Goal: Task Accomplishment & Management: Complete application form

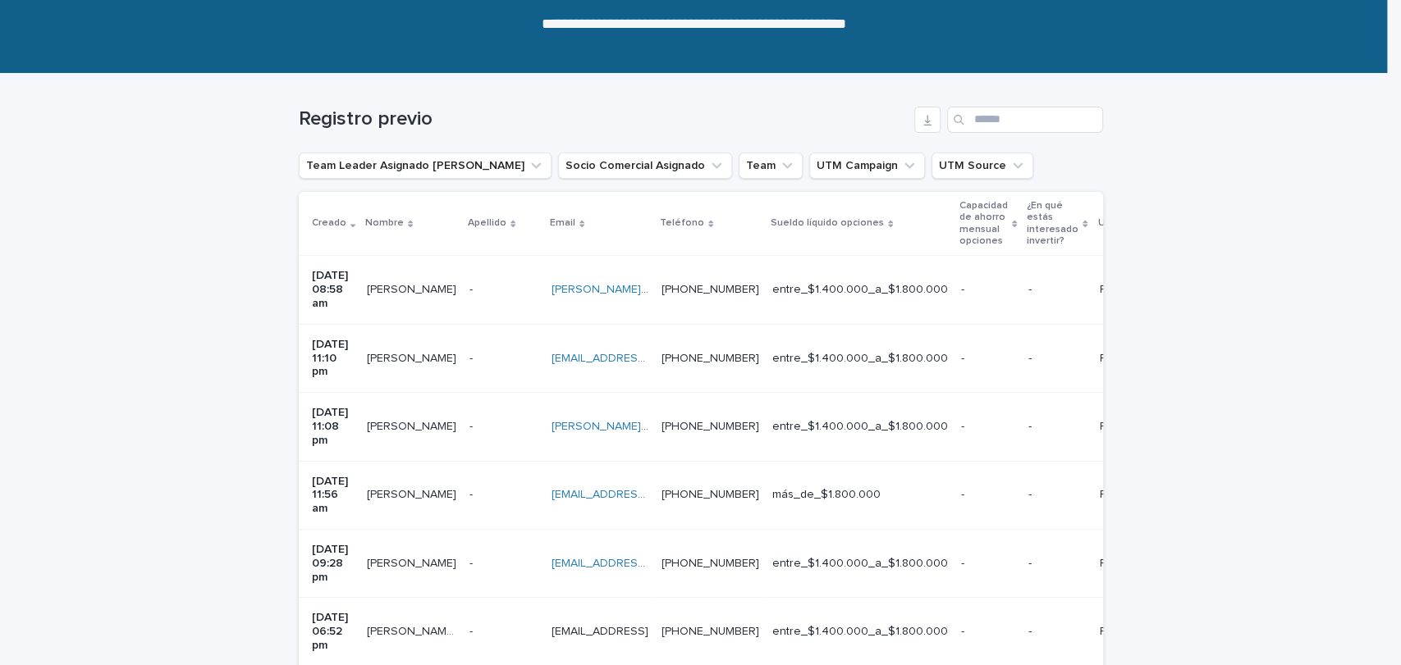
scroll to position [182, 0]
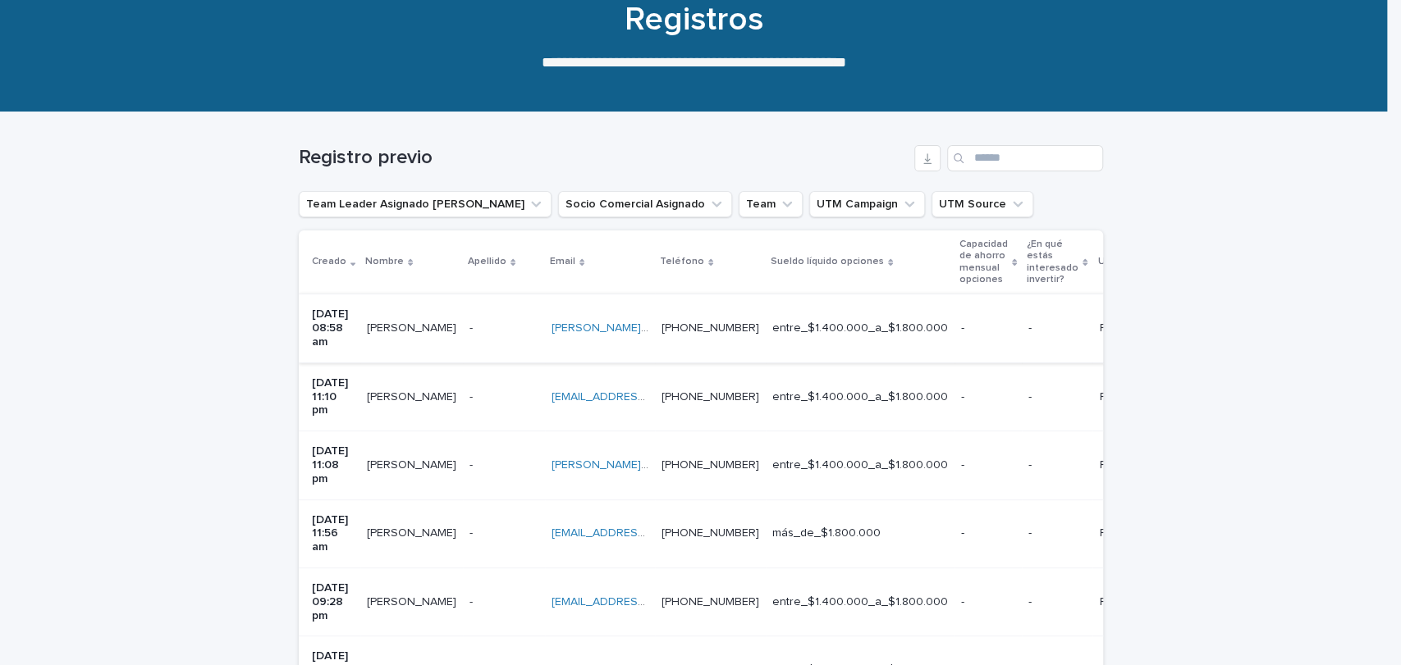
scroll to position [148, 0]
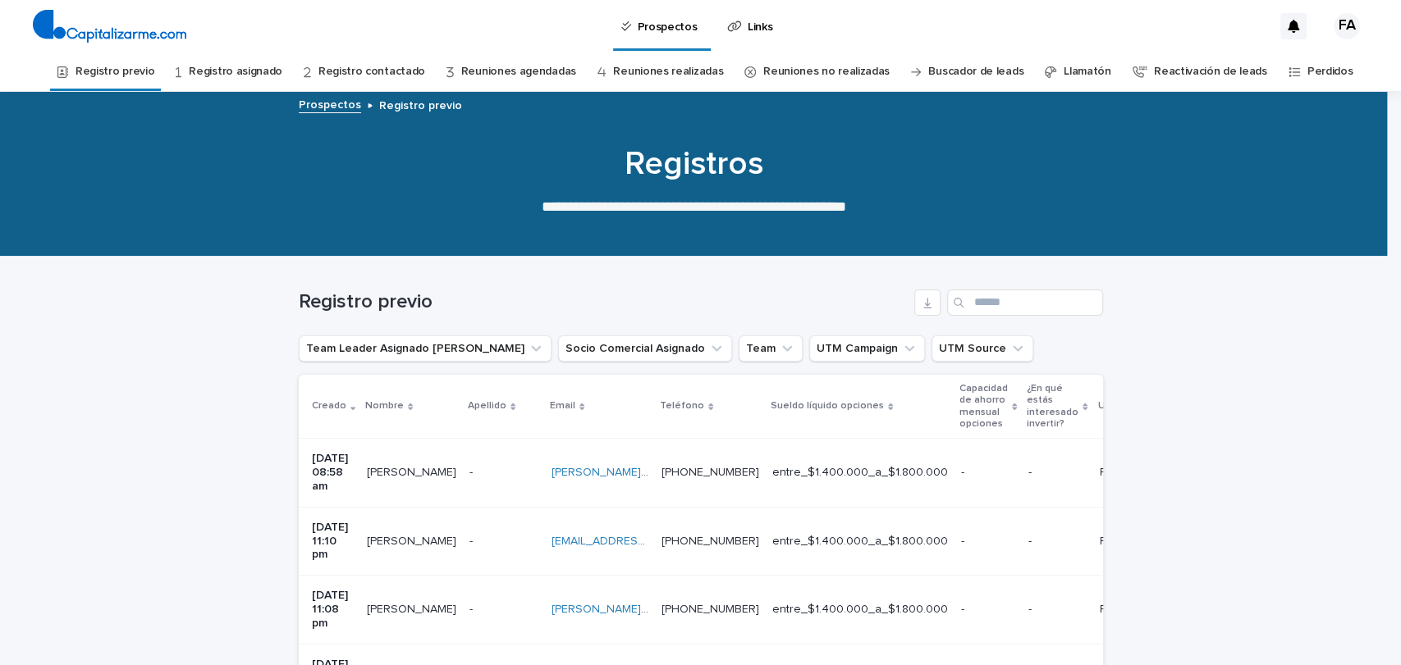
click at [125, 57] on link "Registro previo" at bounding box center [114, 72] width 79 height 39
